Goal: Information Seeking & Learning: Learn about a topic

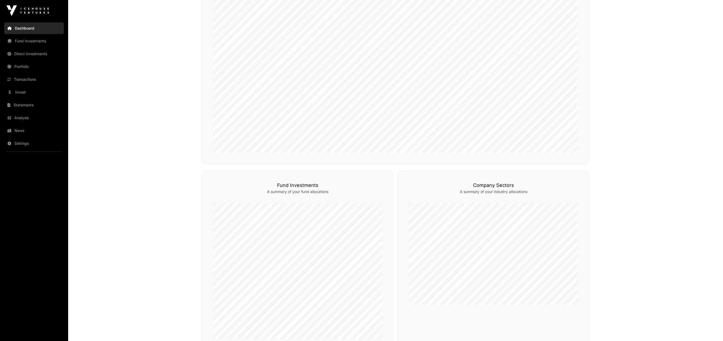
scroll to position [156, 0]
click at [649, 172] on main "Showcase 2025 Several startups participated in Showcase 2025. Their capital rai…" at bounding box center [395, 196] width 655 height 662
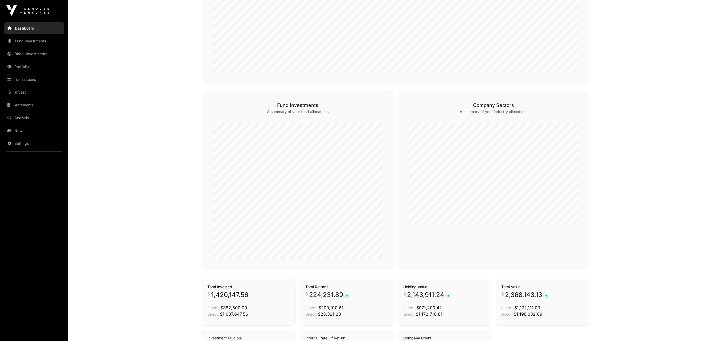
click at [644, 220] on main "Showcase 2025 Several startups participated in Showcase 2025. Their capital rai…" at bounding box center [395, 90] width 655 height 662
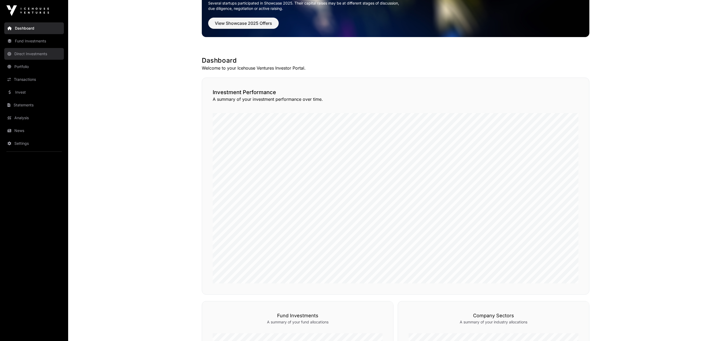
scroll to position [50, 0]
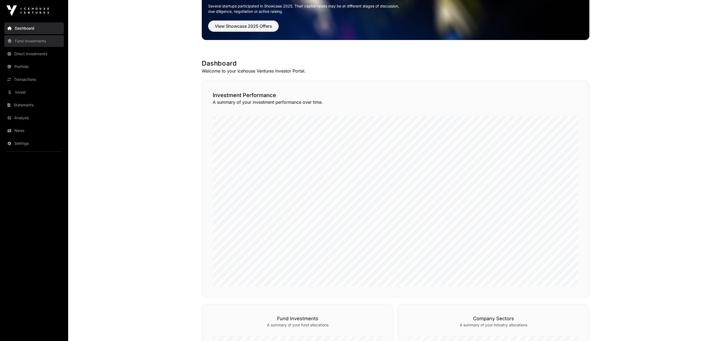
click at [28, 39] on link "Fund Investments" at bounding box center [34, 41] width 60 height 12
click at [42, 39] on link "Fund Investments" at bounding box center [34, 41] width 60 height 12
click at [35, 40] on link "Fund Investments" at bounding box center [34, 41] width 60 height 12
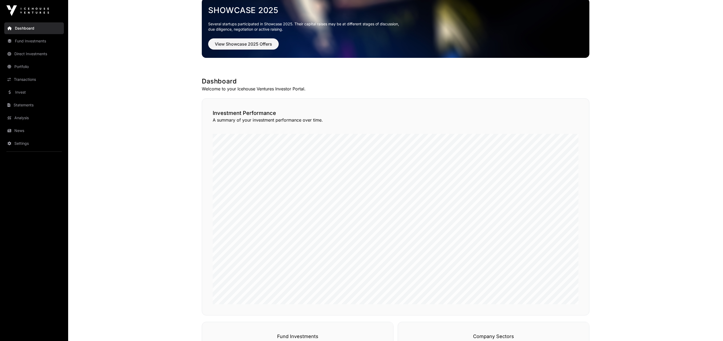
scroll to position [0, 0]
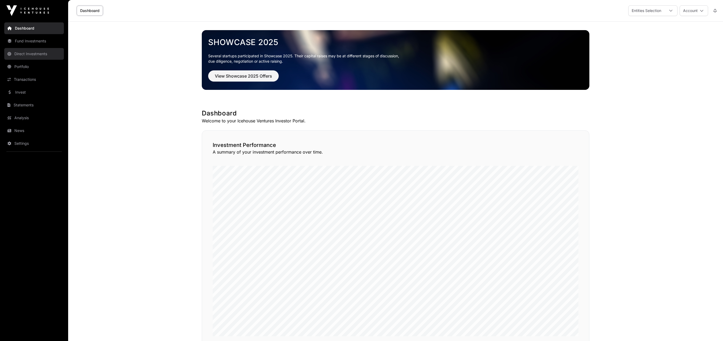
click at [20, 53] on link "Direct Investments" at bounding box center [34, 54] width 60 height 12
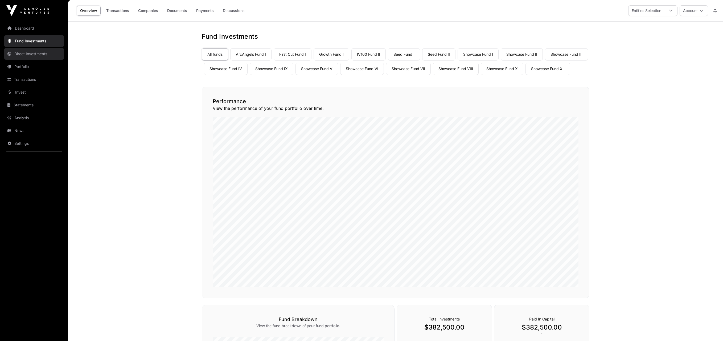
click at [19, 53] on link "Direct Investments" at bounding box center [34, 54] width 60 height 12
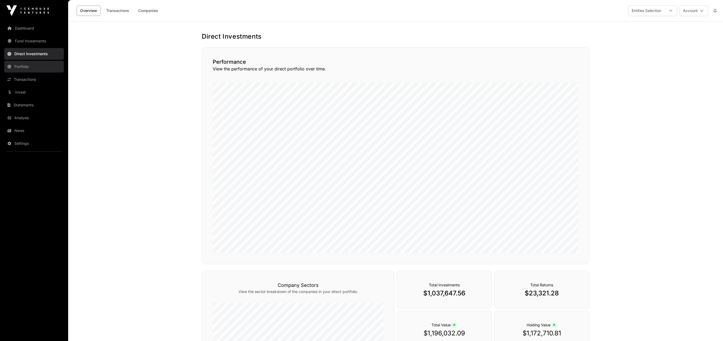
click at [26, 65] on link "Portfolio" at bounding box center [34, 67] width 60 height 12
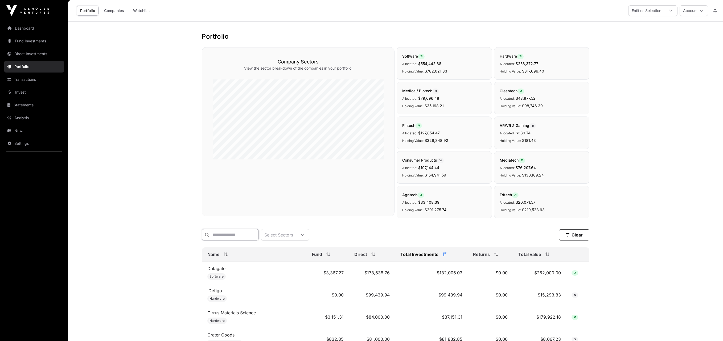
click at [216, 235] on input "text" at bounding box center [230, 234] width 57 height 11
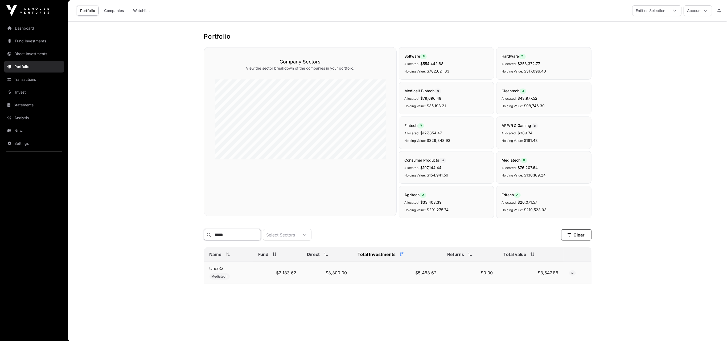
type input "*****"
click at [340, 276] on td "$3,300.00" at bounding box center [327, 272] width 51 height 22
click at [221, 271] on link "UneeQ" at bounding box center [217, 267] width 14 height 5
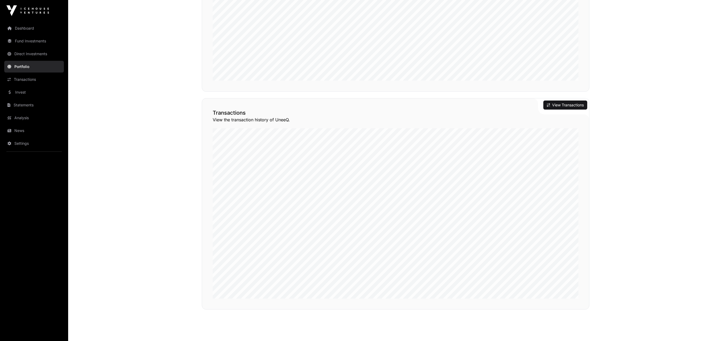
scroll to position [403, 0]
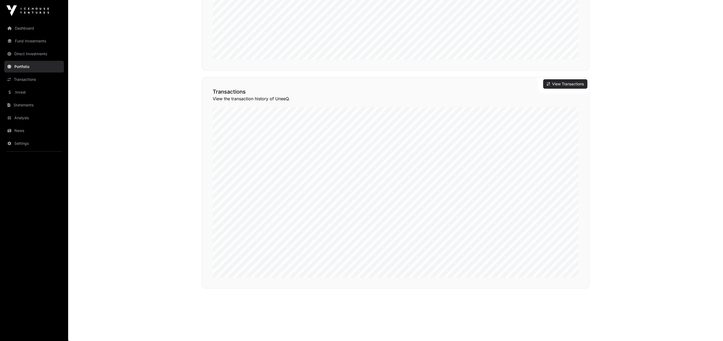
click at [562, 84] on button "View Transactions" at bounding box center [565, 83] width 44 height 9
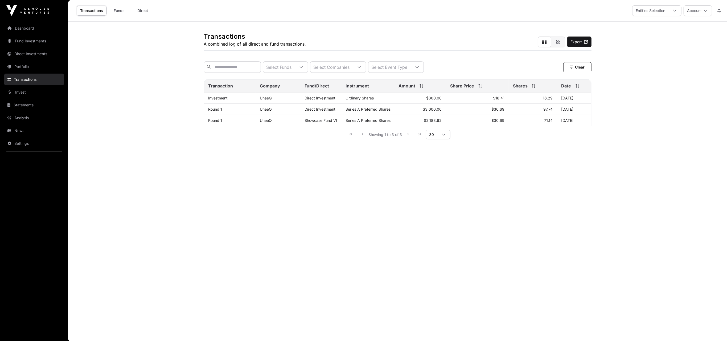
click at [535, 149] on div "Transactions A combined log of all direct and fund transactions. Export Select …" at bounding box center [397, 85] width 409 height 127
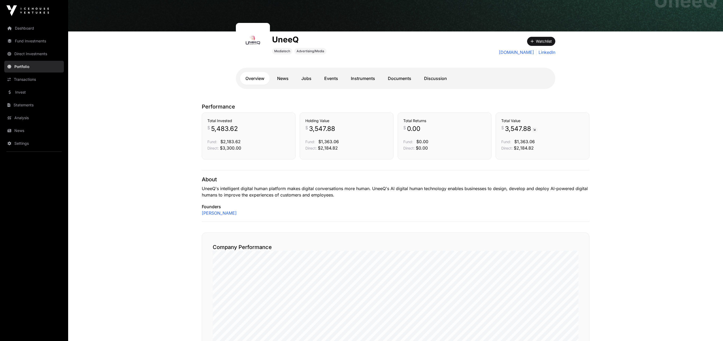
scroll to position [30, 0]
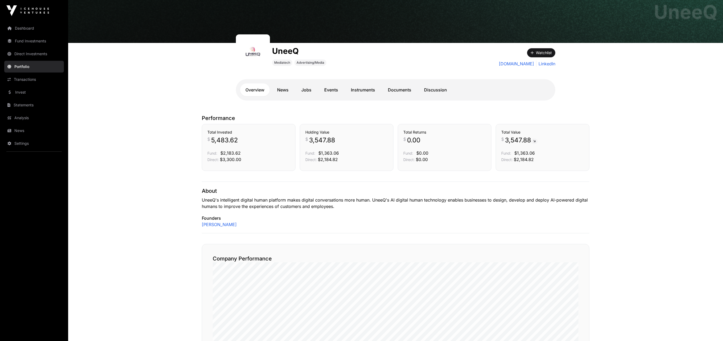
click at [397, 225] on div "[PERSON_NAME]" at bounding box center [396, 224] width 388 height 6
click at [327, 258] on h2 "Company Performance" at bounding box center [396, 258] width 366 height 7
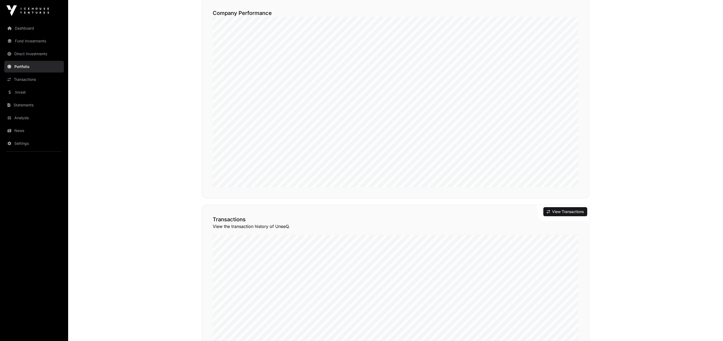
scroll to position [296, 0]
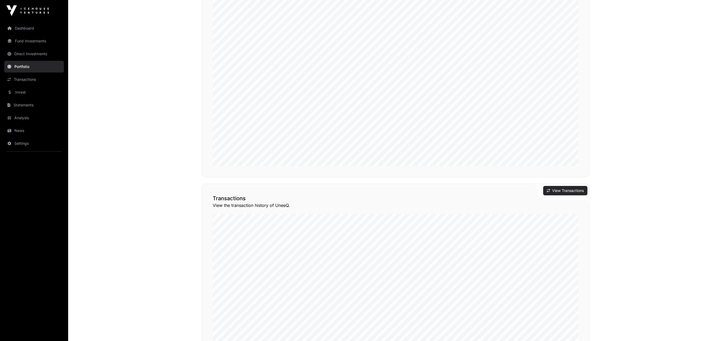
click at [566, 190] on button "View Transactions" at bounding box center [565, 190] width 44 height 9
